Goal: Navigation & Orientation: Find specific page/section

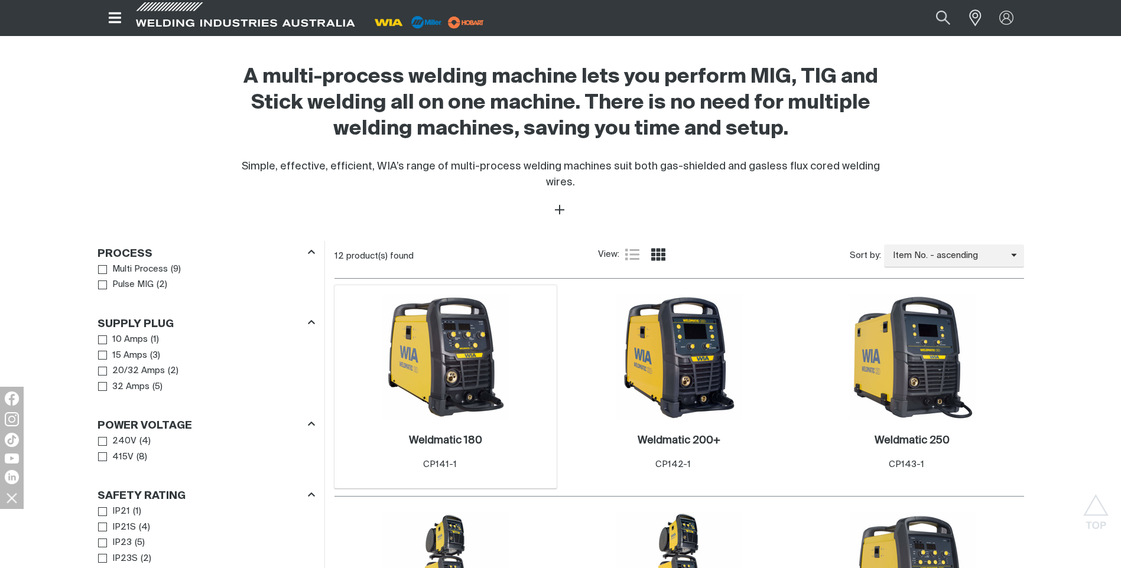
scroll to position [414, 0]
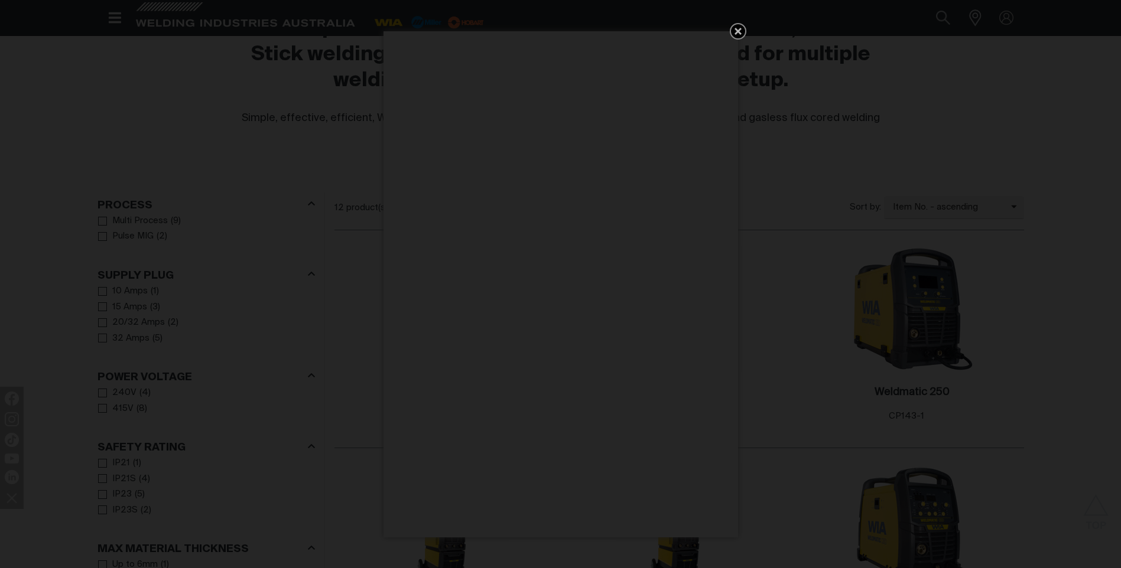
click at [736, 29] on icon "Get 5 WIA Welding Guides Free!" at bounding box center [738, 31] width 7 height 7
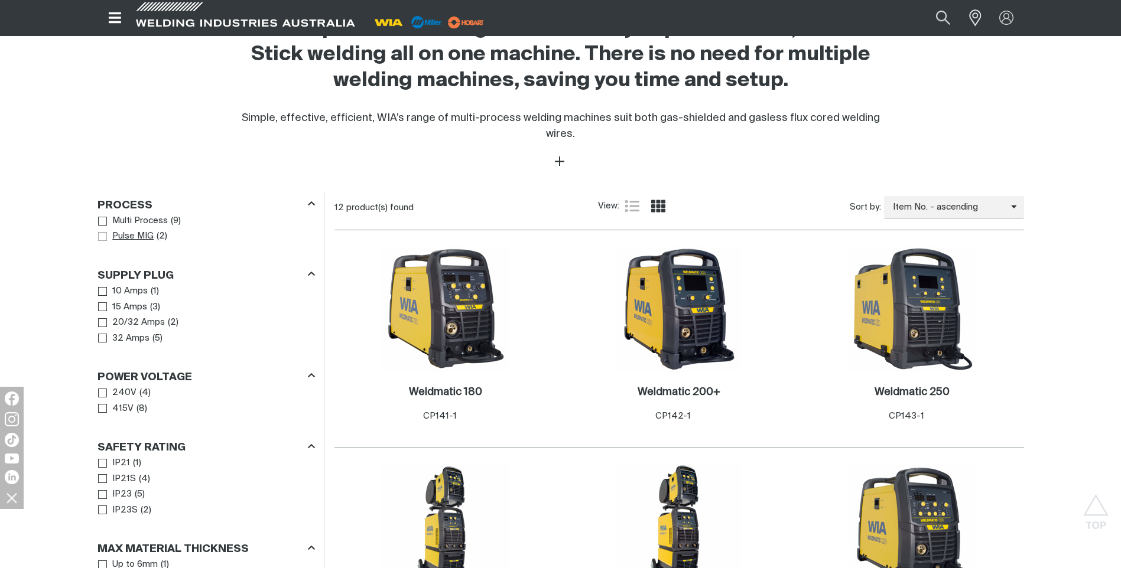
click at [102, 232] on span "Process" at bounding box center [102, 236] width 9 height 9
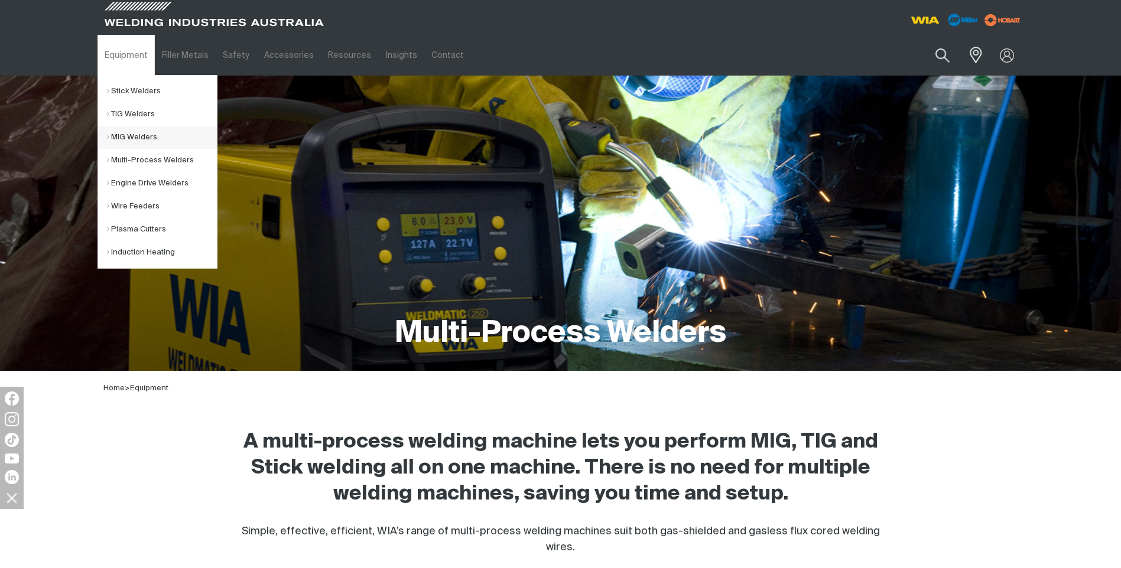
click at [138, 137] on link "MIG Welders" at bounding box center [162, 137] width 110 height 23
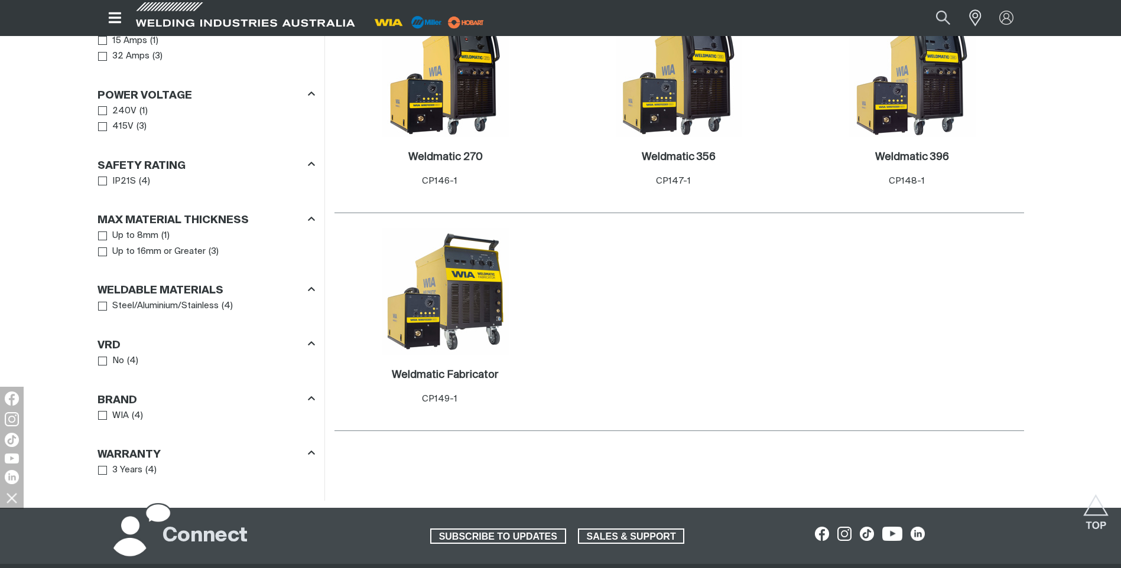
scroll to position [827, 0]
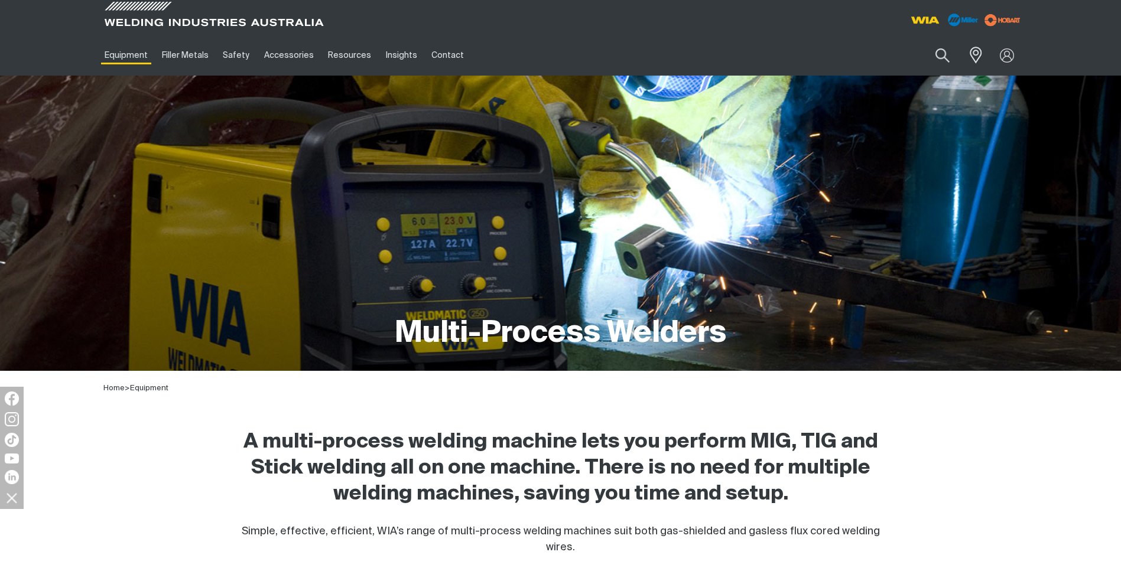
scroll to position [60, 0]
